Goal: Book appointment/travel/reservation

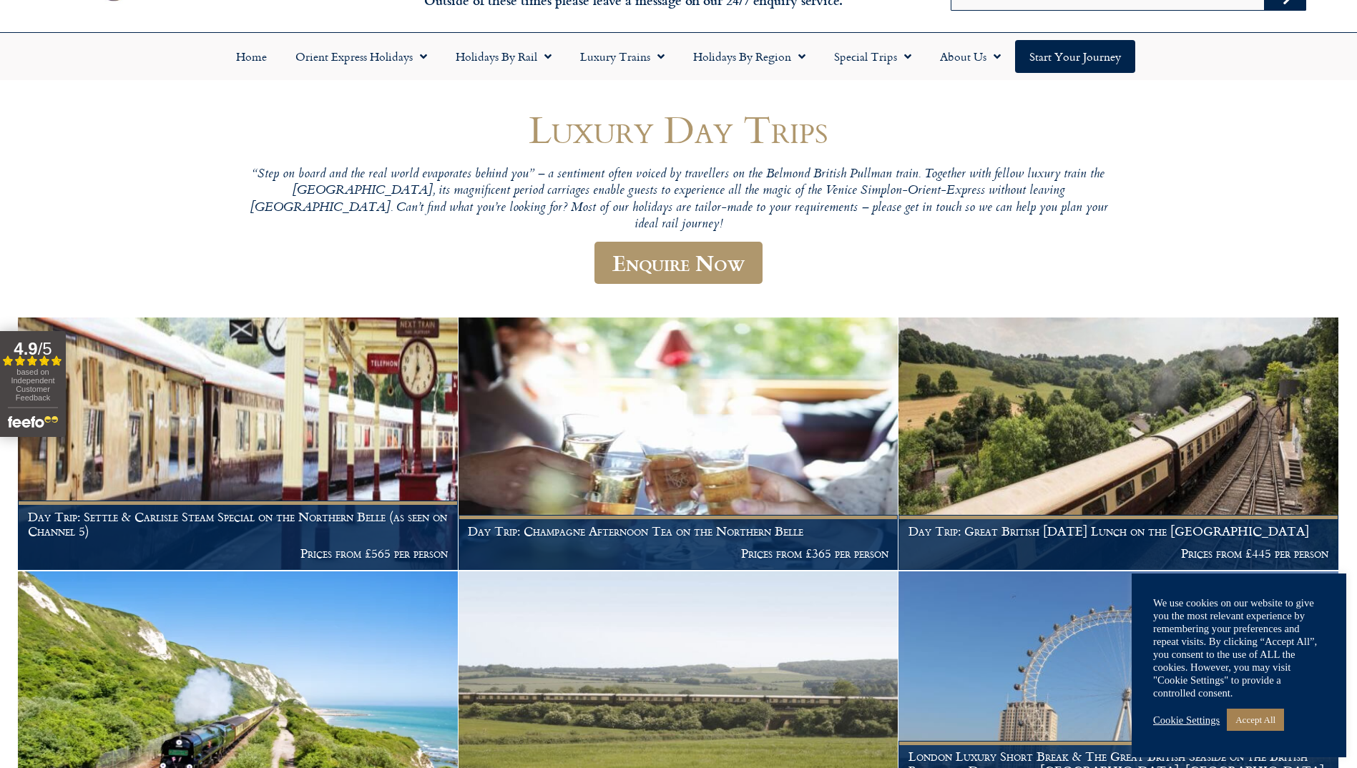
scroll to position [72, 0]
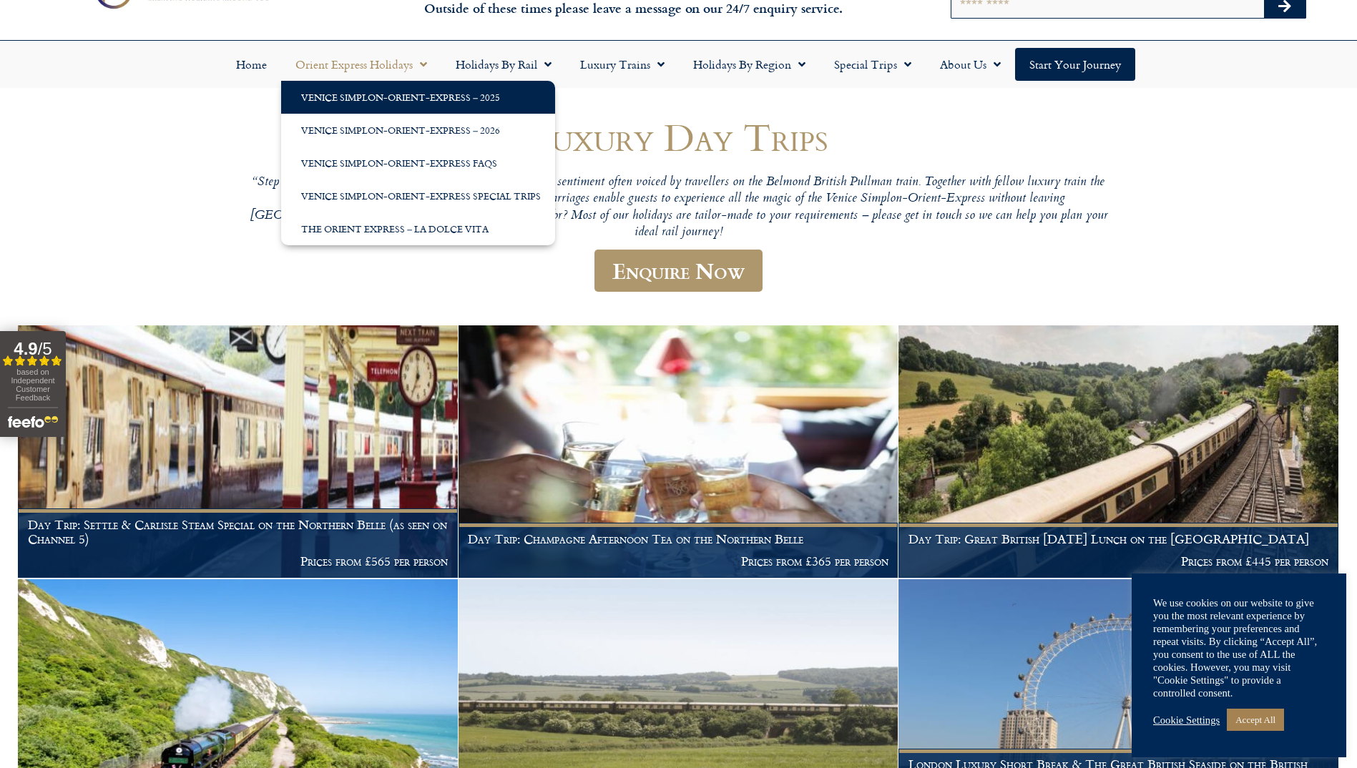
click at [333, 92] on link "Venice Simplon-Orient-Express – 2025" at bounding box center [418, 97] width 274 height 33
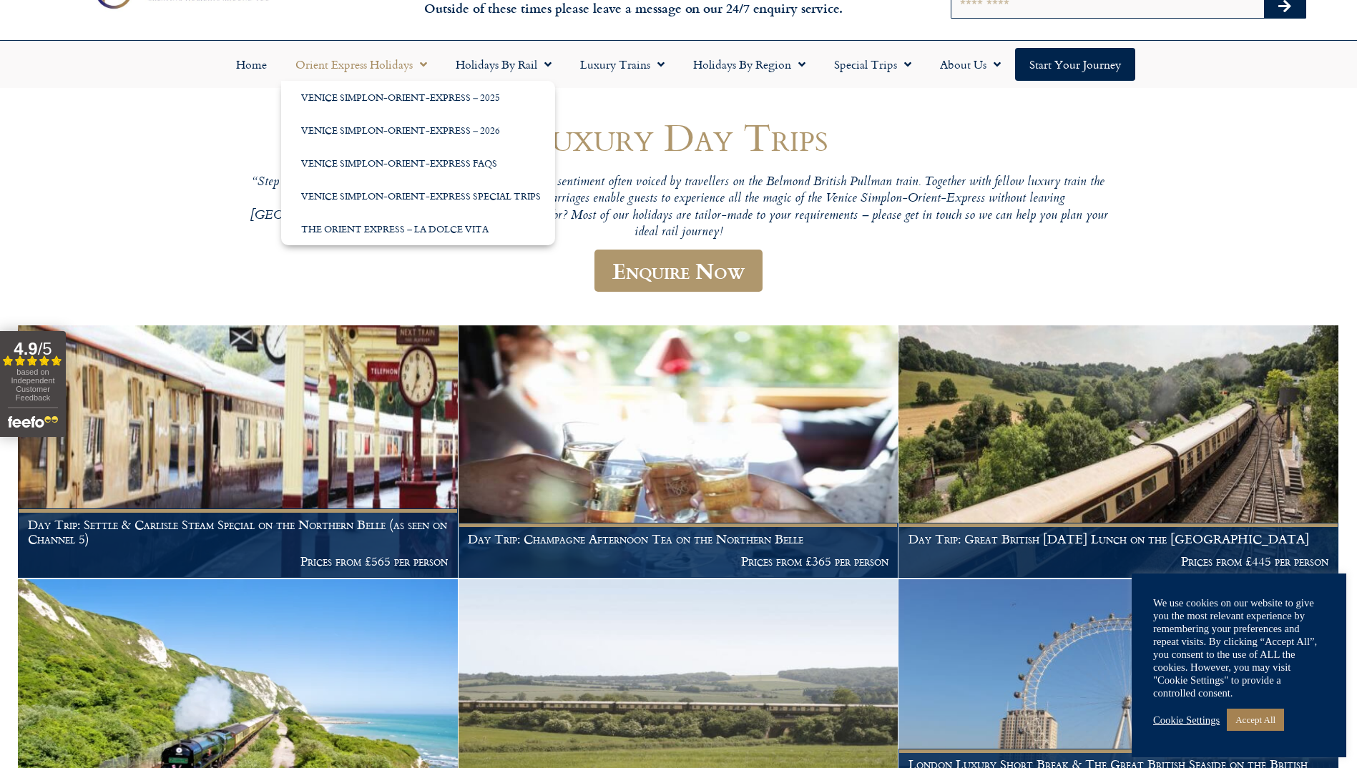
click at [386, 68] on link "Orient Express Holidays" at bounding box center [361, 64] width 160 height 33
click at [397, 59] on link "Orient Express Holidays" at bounding box center [361, 64] width 160 height 33
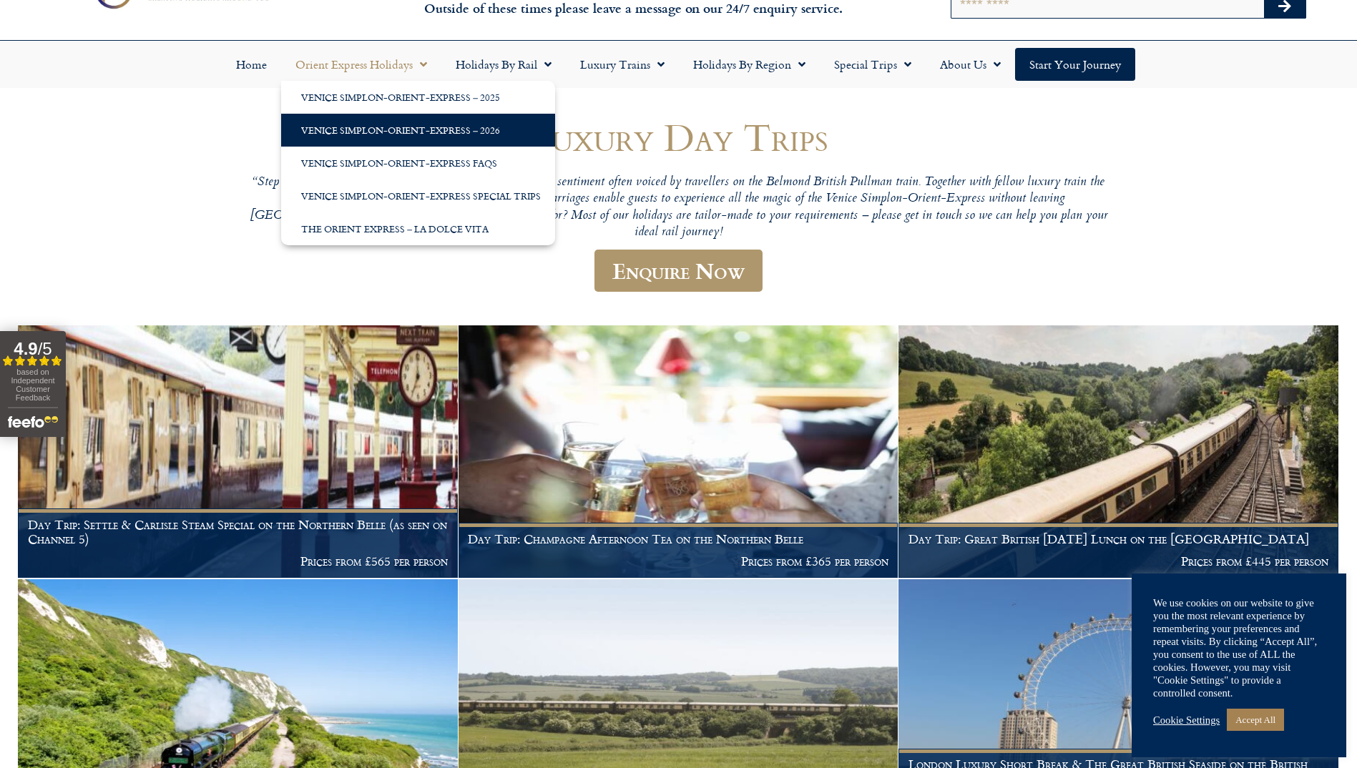
click at [421, 129] on link "Venice Simplon-Orient-Express – 2026" at bounding box center [418, 130] width 274 height 33
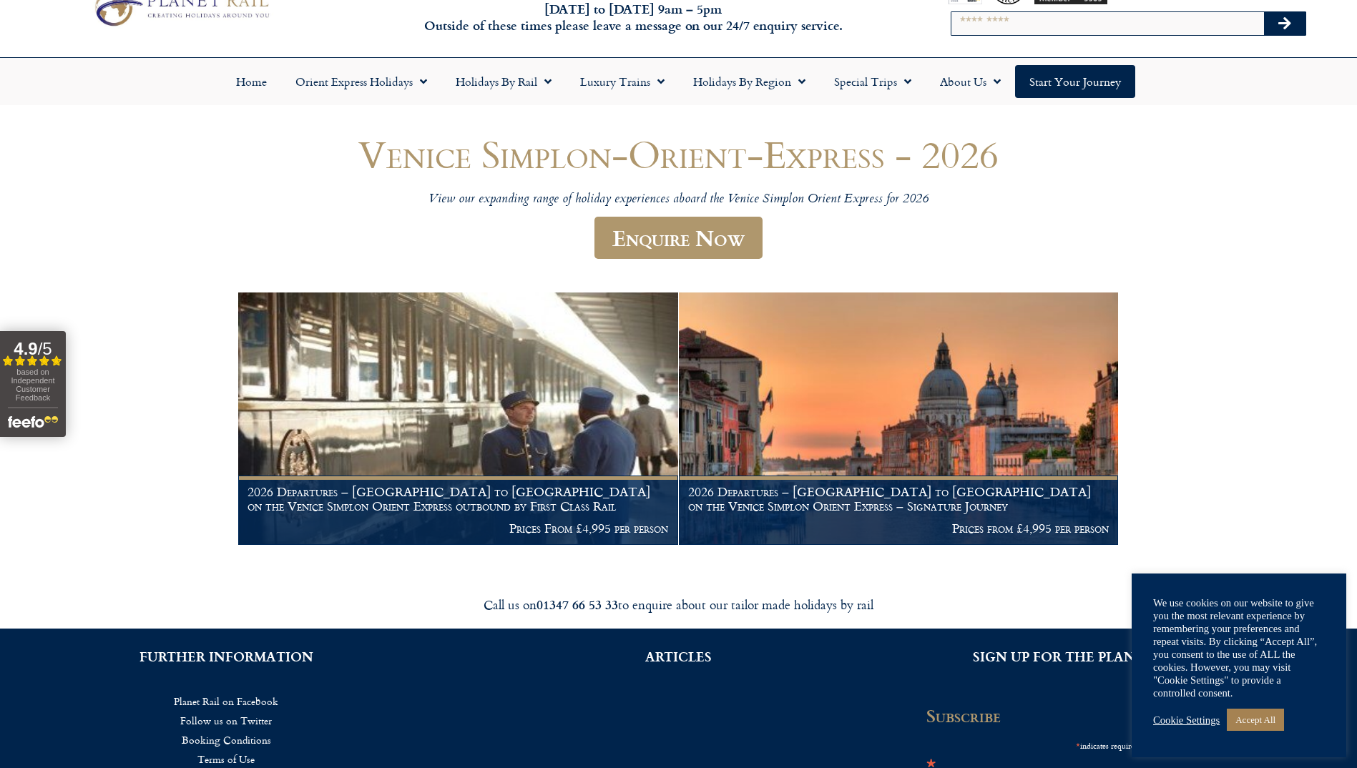
scroll to position [51, 0]
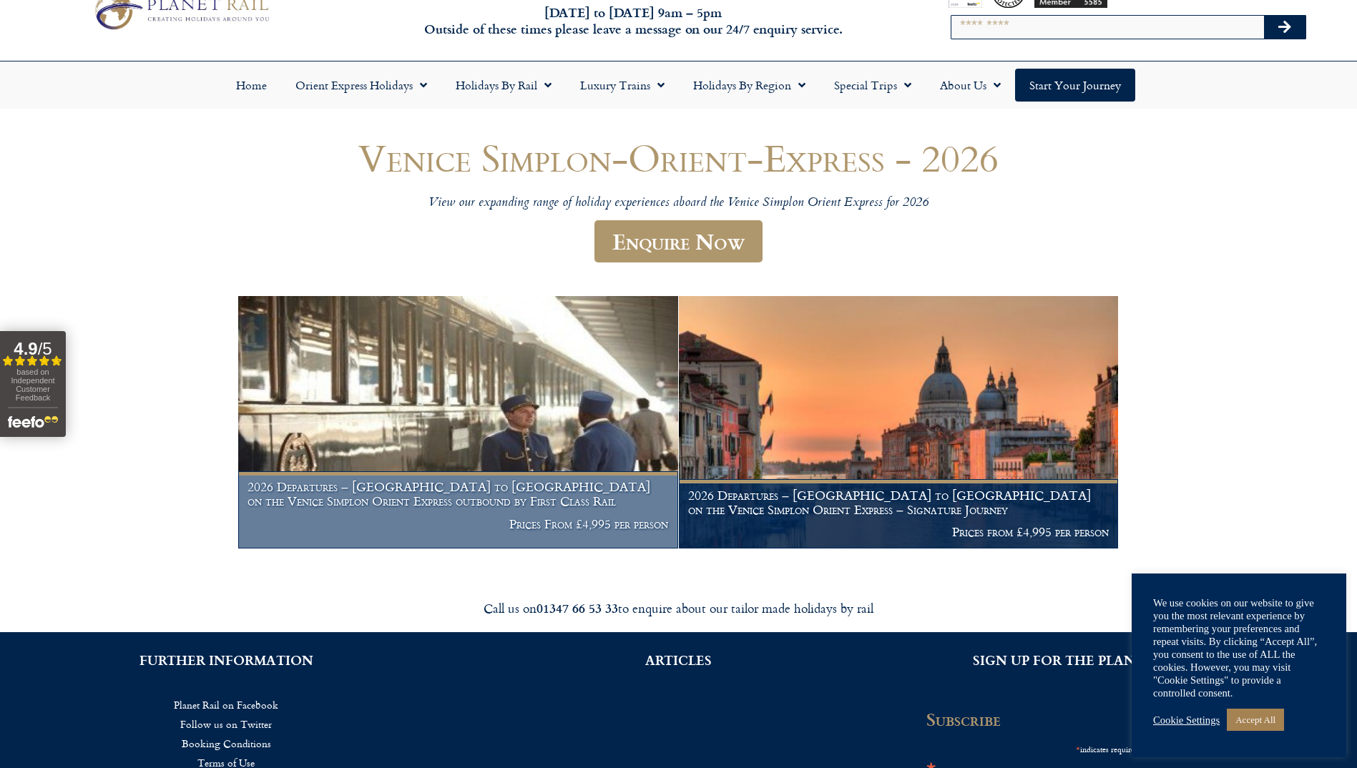
click at [301, 369] on img at bounding box center [458, 422] width 440 height 252
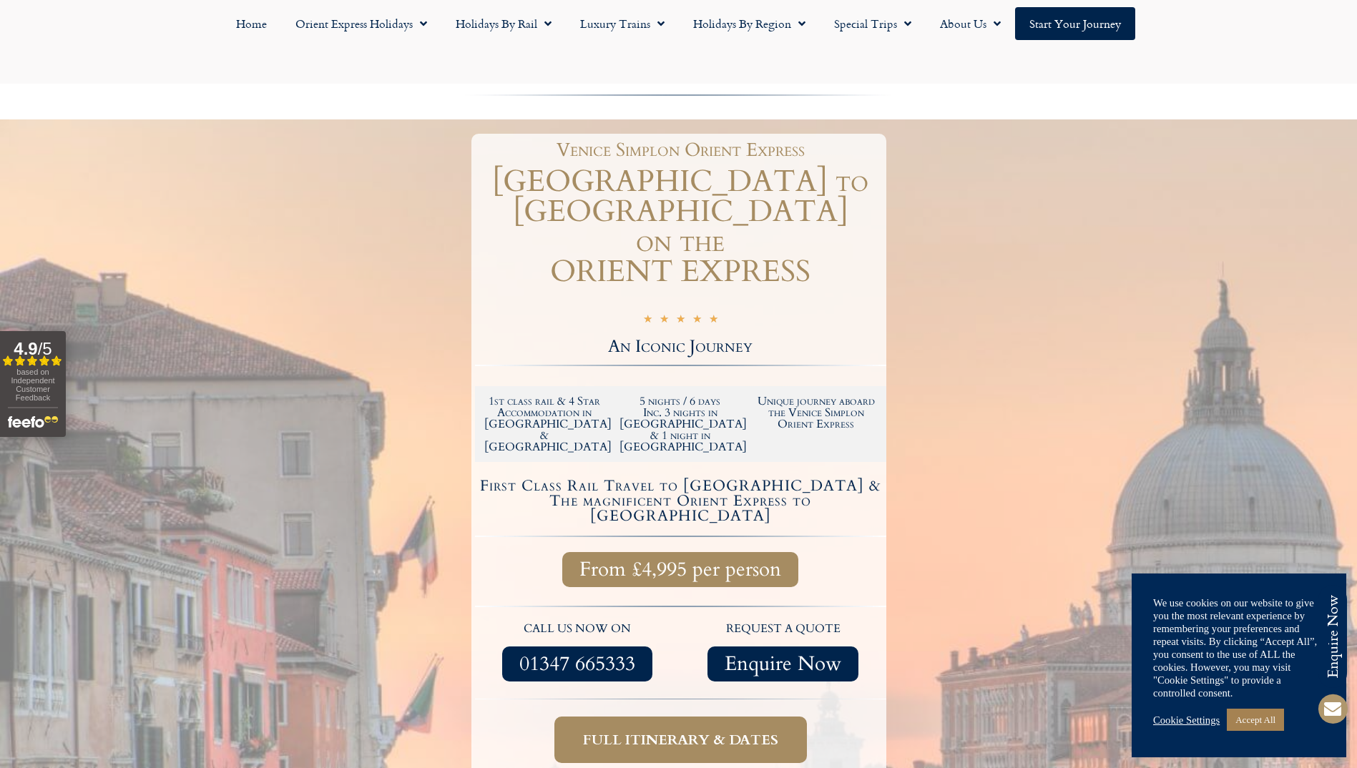
scroll to position [72, 0]
